Goal: Find specific page/section: Find specific page/section

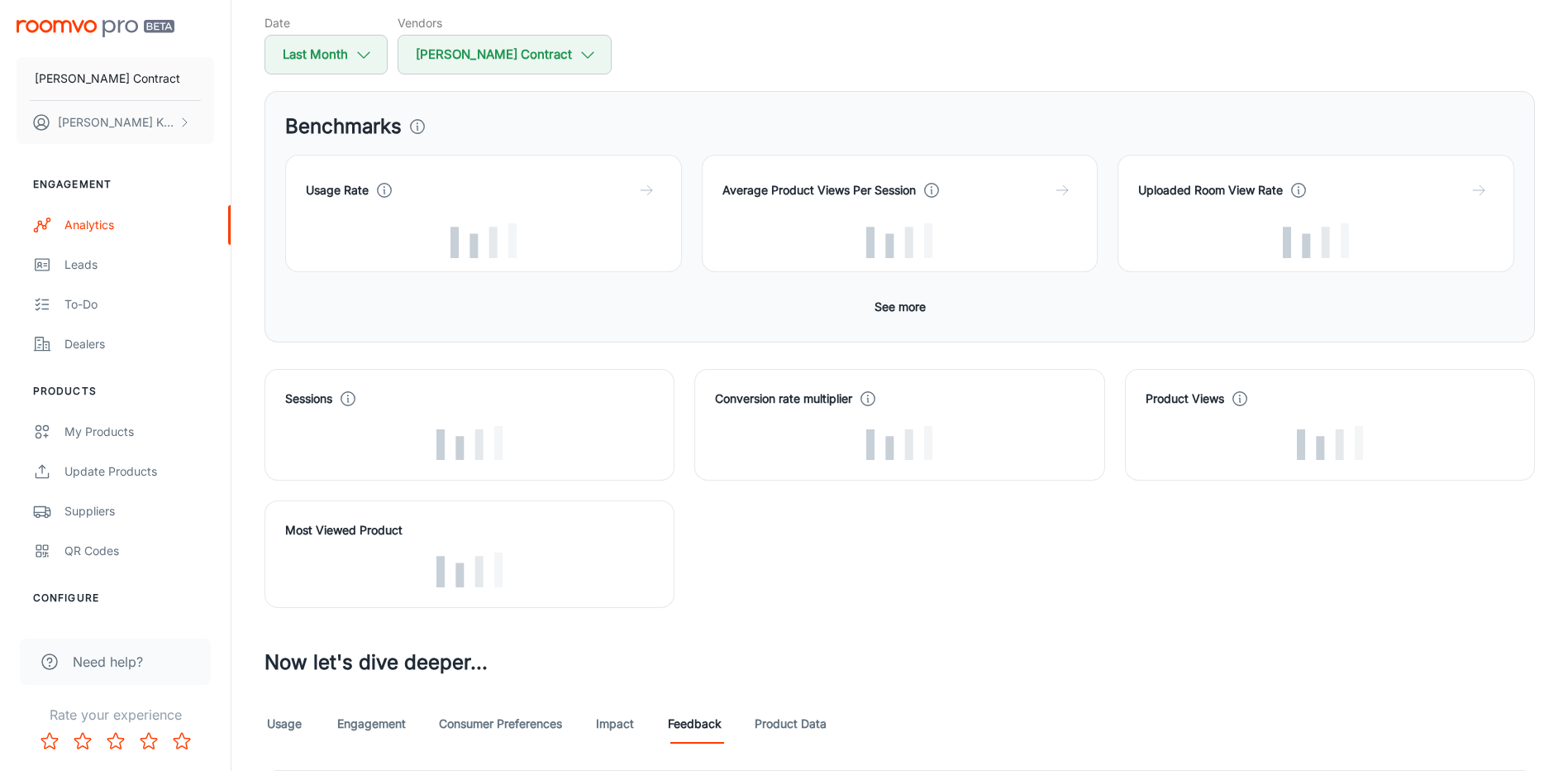
scroll to position [496, 0]
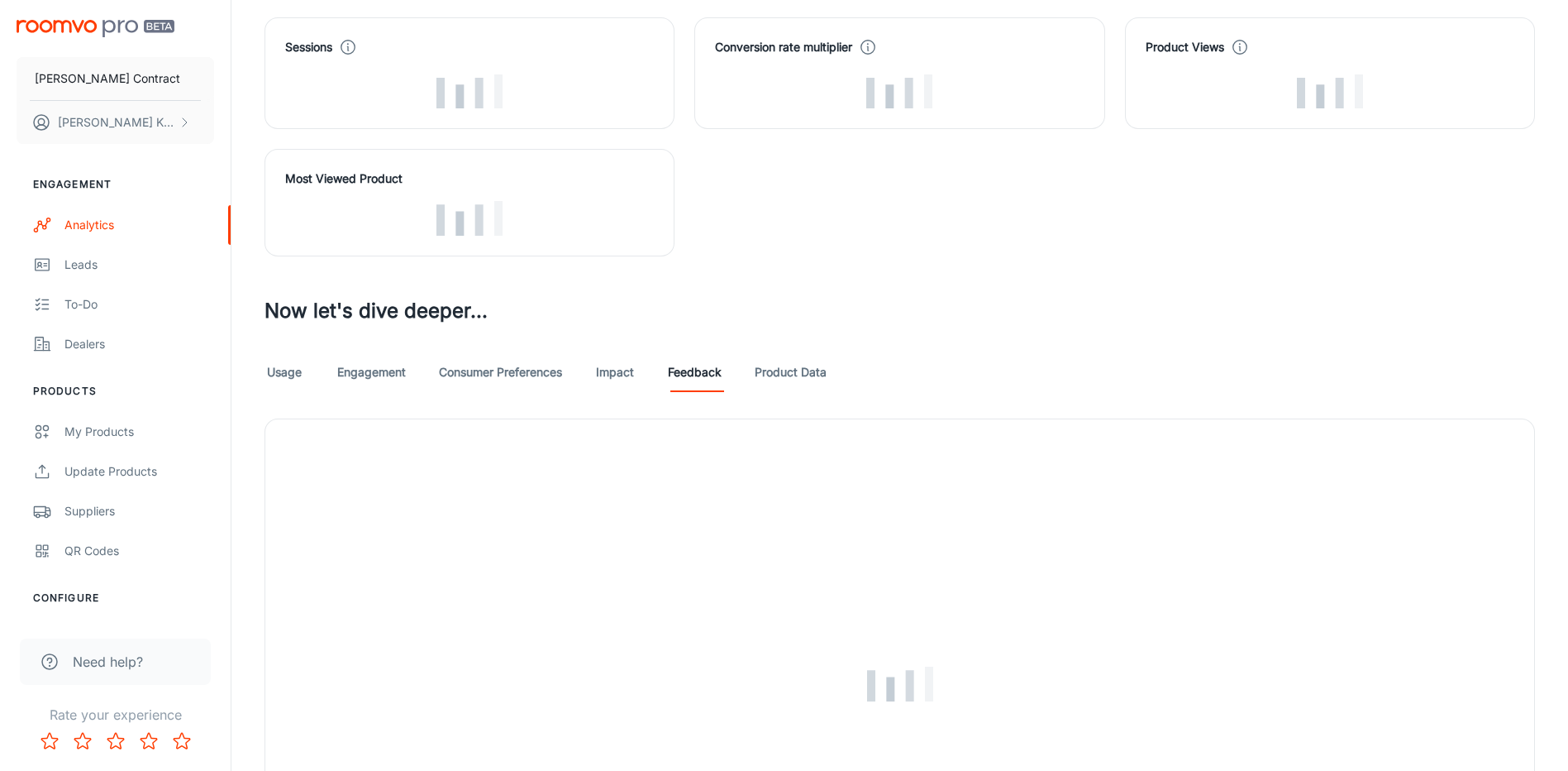
click at [774, 374] on link "Product Data" at bounding box center [791, 372] width 72 height 40
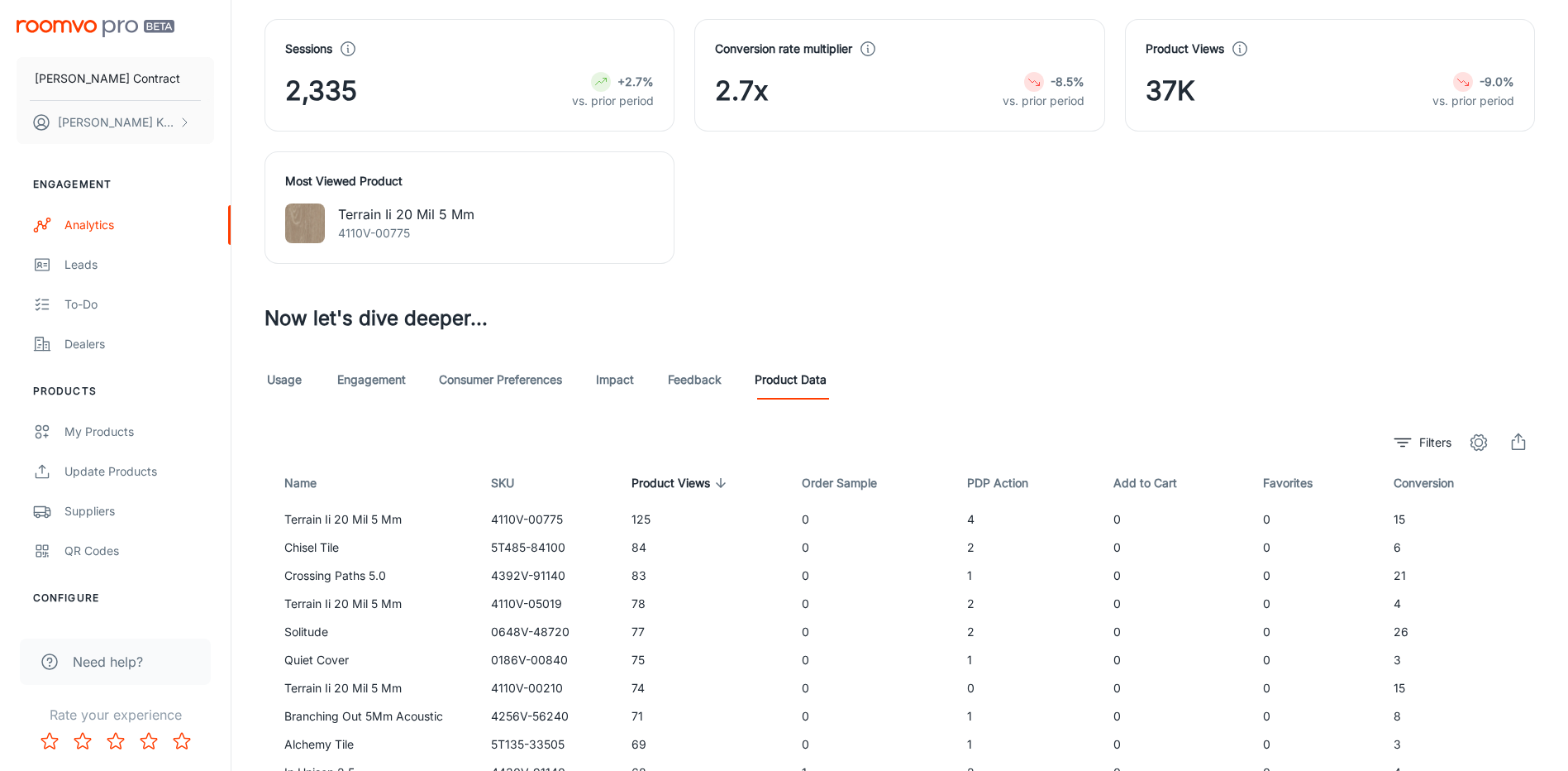
scroll to position [758, 0]
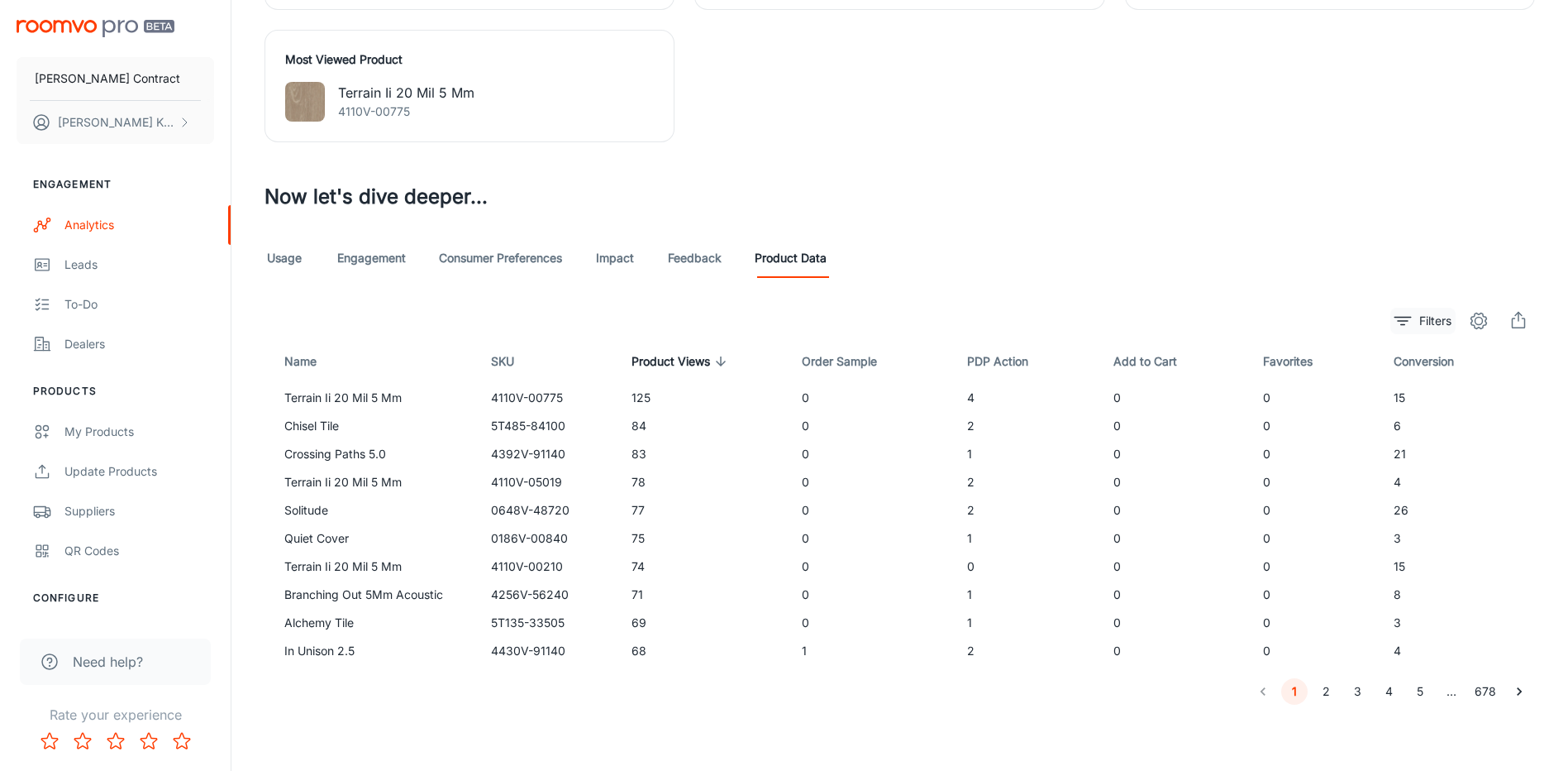
click at [1434, 314] on p "Filters" at bounding box center [1434, 321] width 32 height 18
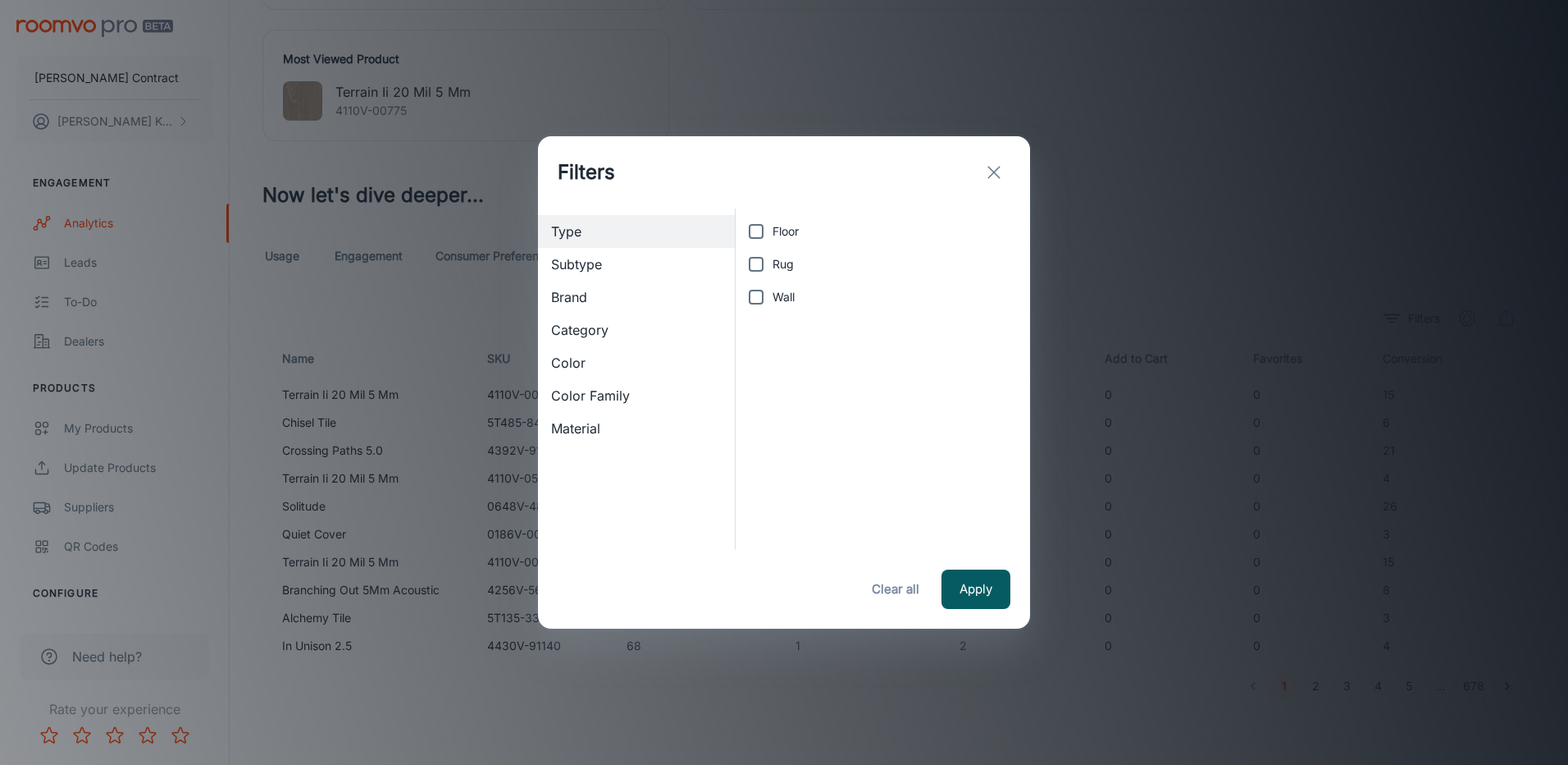
click at [615, 296] on span "Brand" at bounding box center [636, 297] width 170 height 20
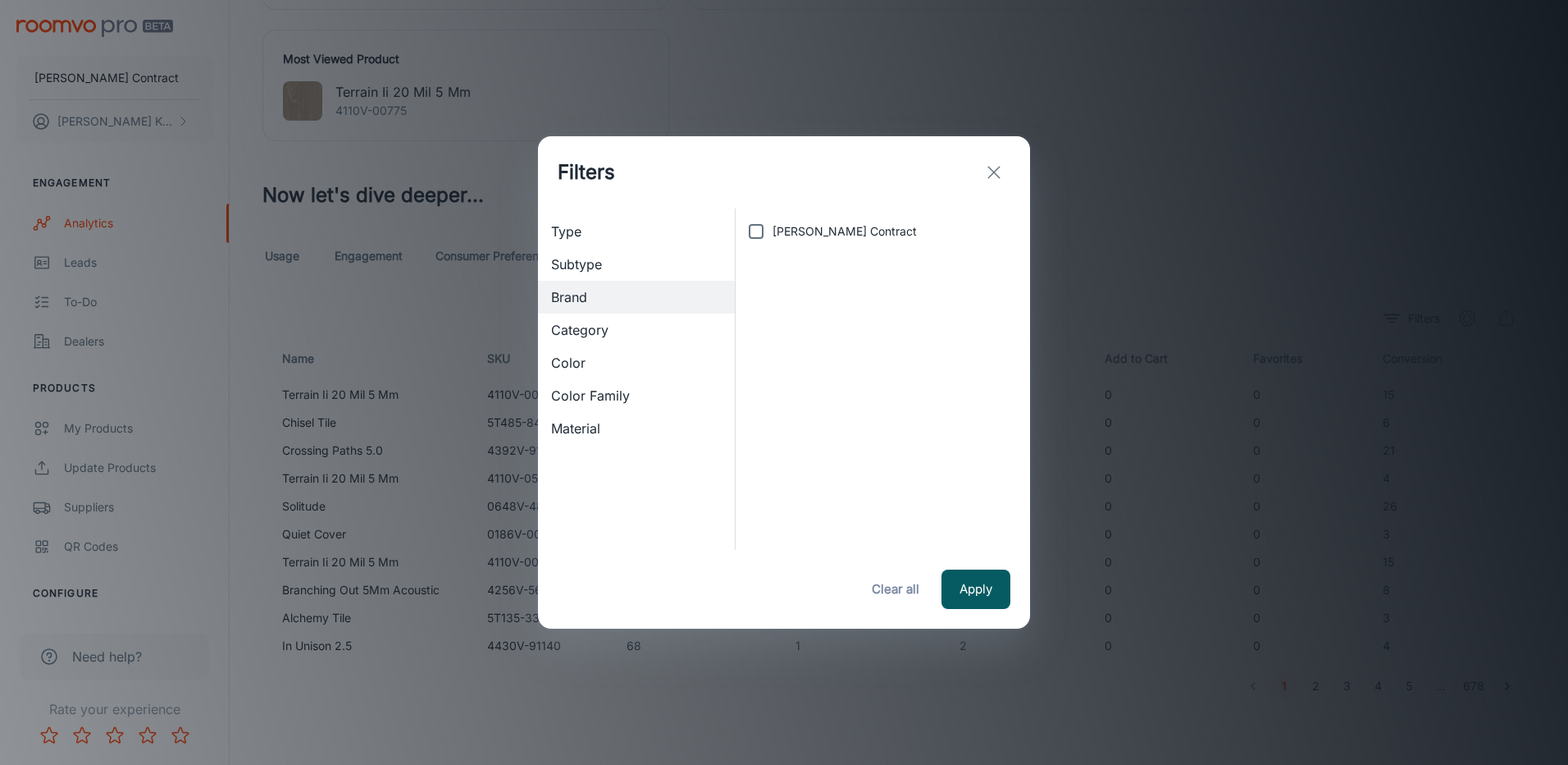
click at [610, 426] on span "Material" at bounding box center [636, 428] width 170 height 20
click at [623, 268] on span "Subtype" at bounding box center [636, 264] width 170 height 20
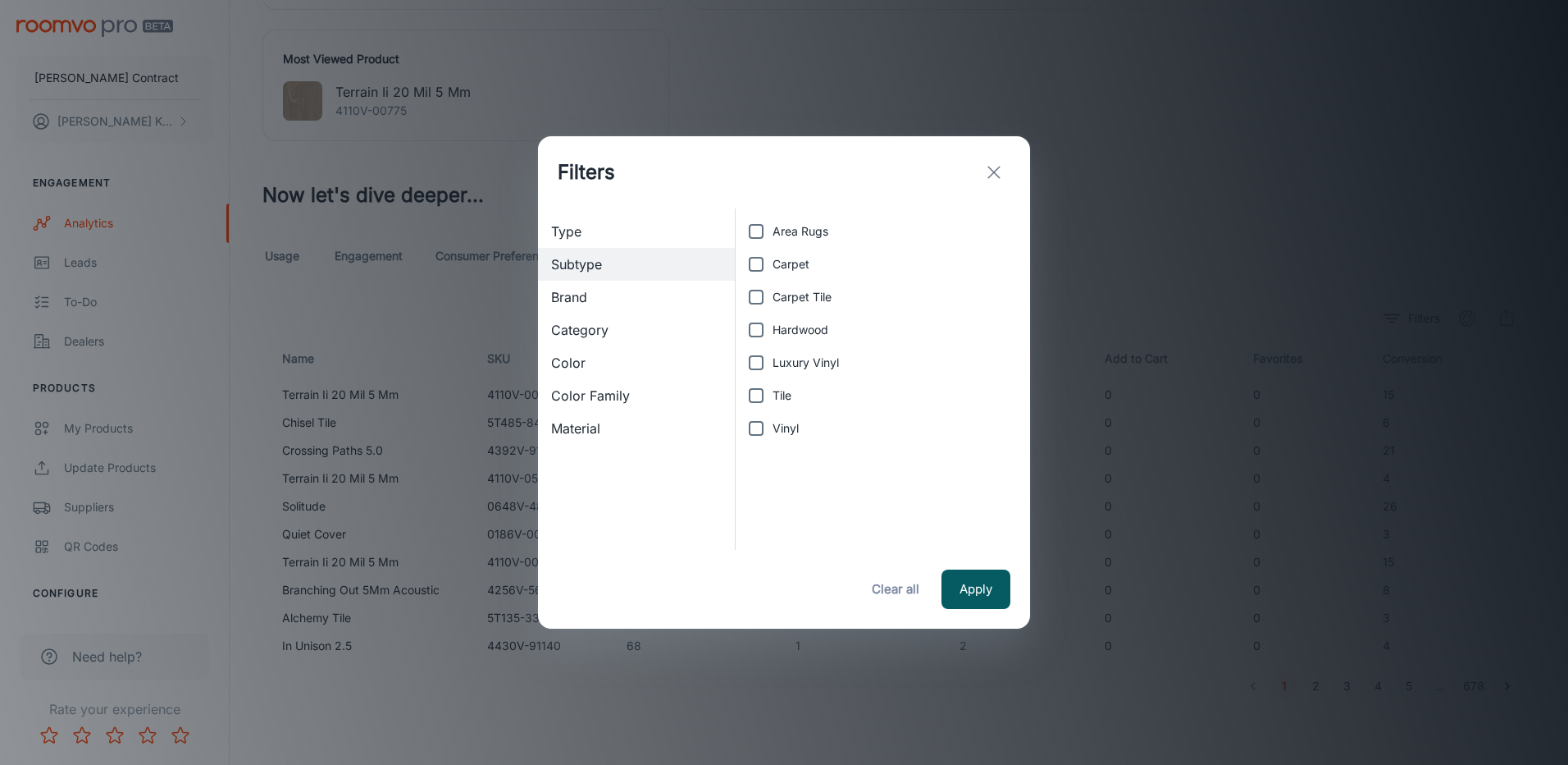
click at [625, 227] on span "Type" at bounding box center [636, 232] width 170 height 20
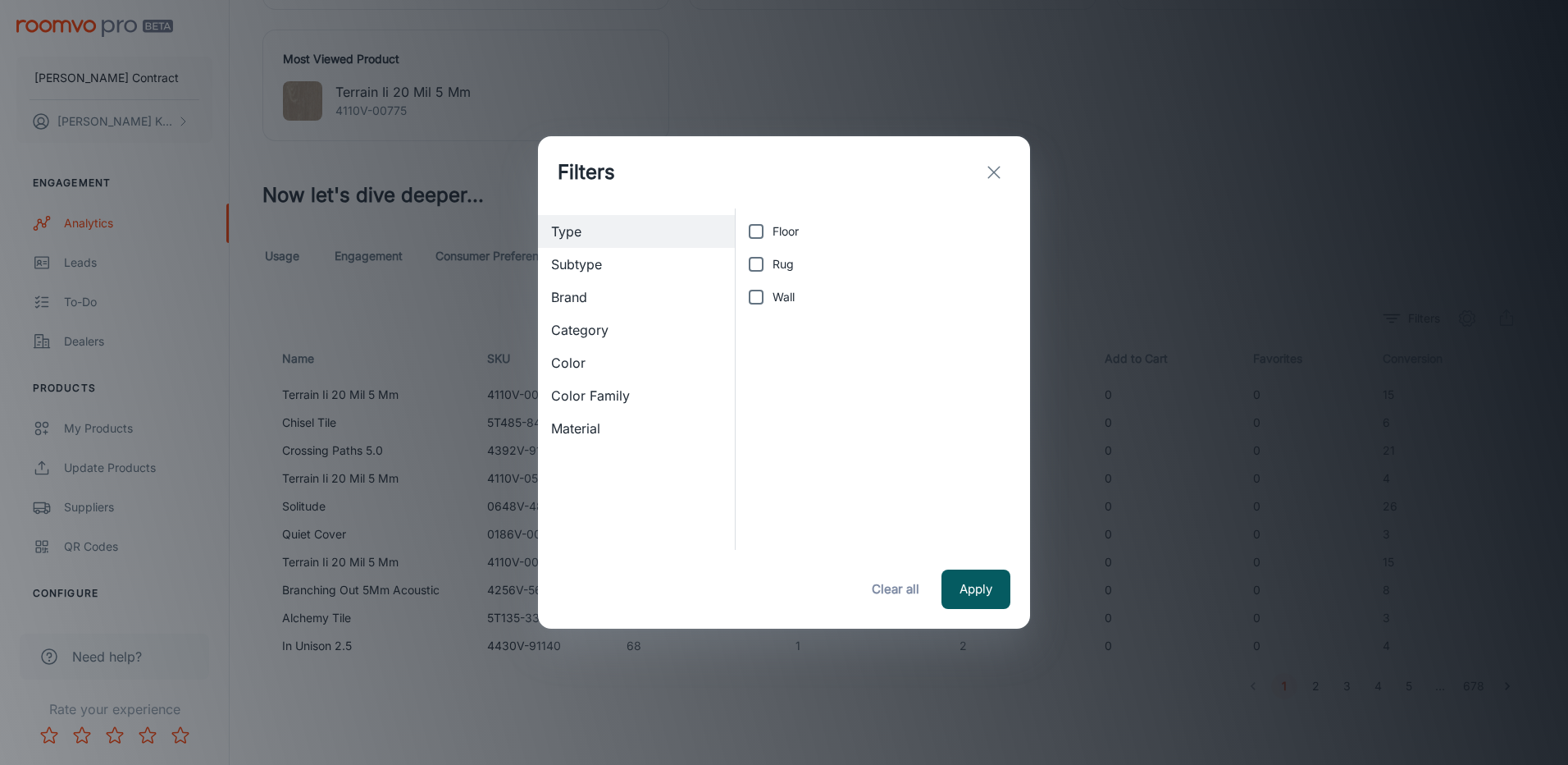
click at [618, 297] on span "Brand" at bounding box center [636, 297] width 170 height 20
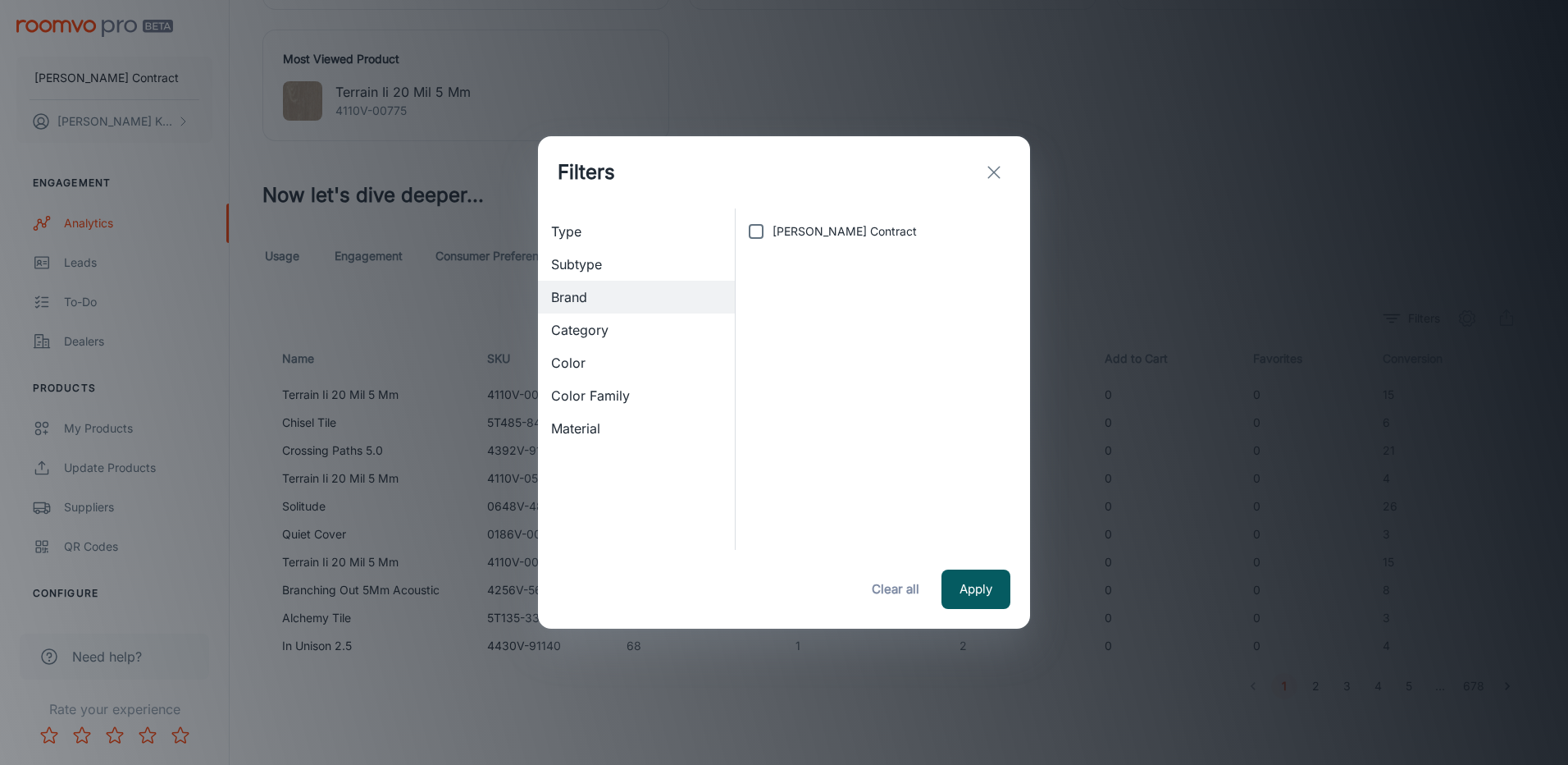
click at [789, 237] on span "[PERSON_NAME] Contract" at bounding box center [845, 232] width 145 height 18
click at [773, 237] on input "[PERSON_NAME] Contract" at bounding box center [757, 232] width 33 height 33
checkbox input "true"
click at [963, 601] on button "Apply" at bounding box center [975, 588] width 69 height 39
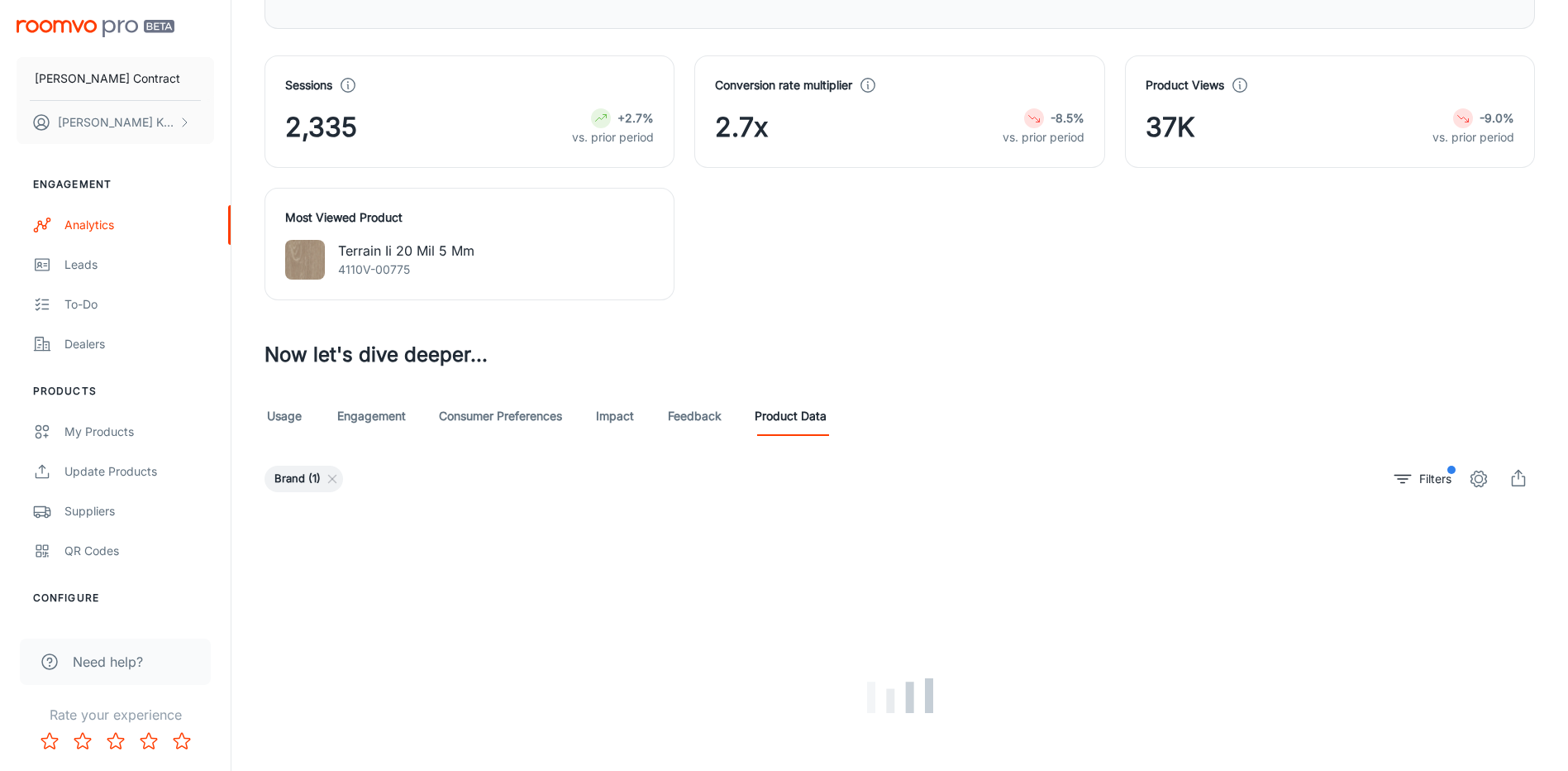
scroll to position [345, 0]
